Goal: Information Seeking & Learning: Learn about a topic

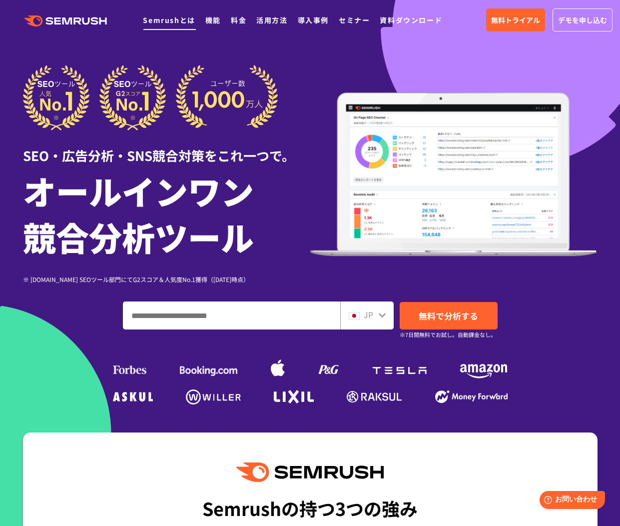
click at [168, 21] on link "Semrushとは" at bounding box center [169, 20] width 52 height 10
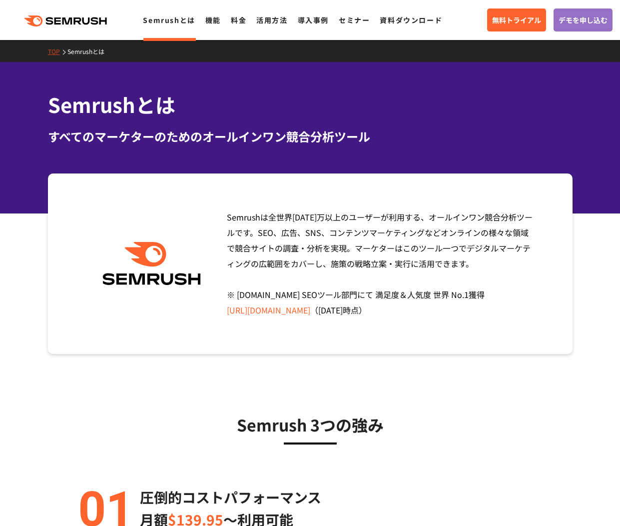
click at [310, 311] on link "https://www.g2.com/categories/seo-tools" at bounding box center [268, 310] width 83 height 12
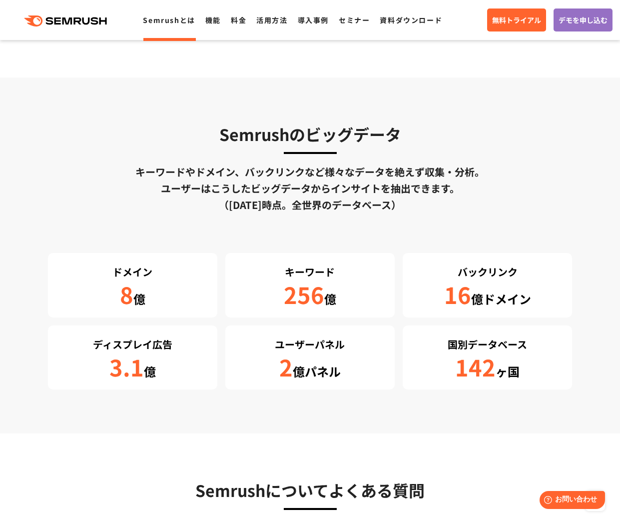
scroll to position [1614, 0]
